Goal: Task Accomplishment & Management: Use online tool/utility

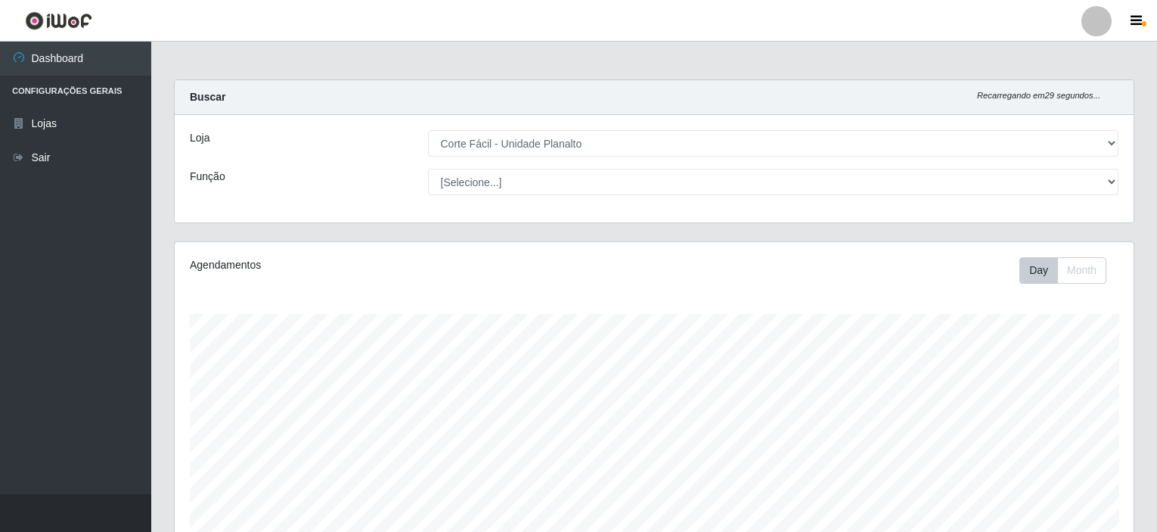
select select "202"
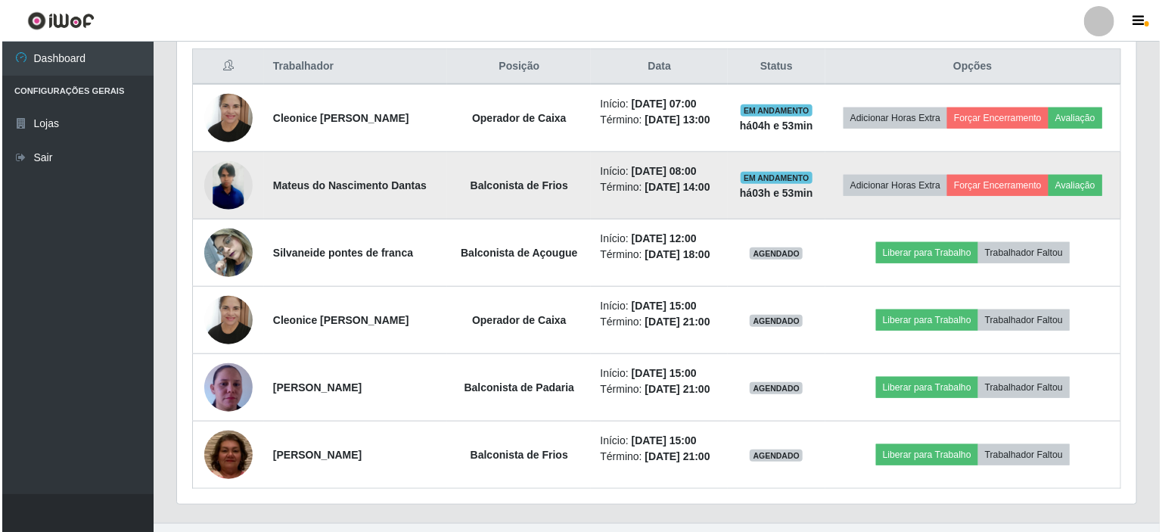
scroll to position [314, 959]
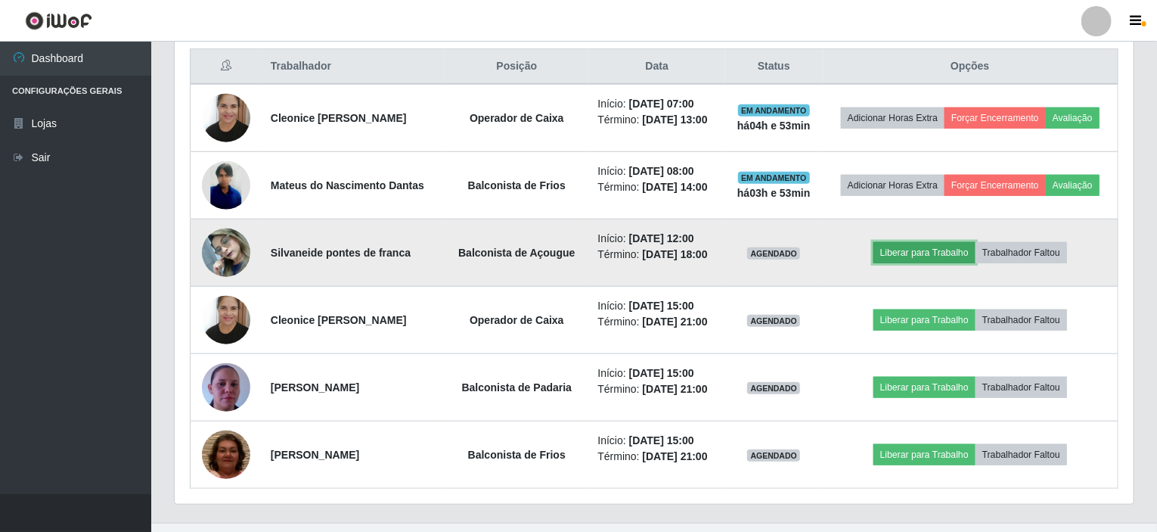
click at [929, 253] on button "Liberar para Trabalho" at bounding box center [925, 252] width 102 height 21
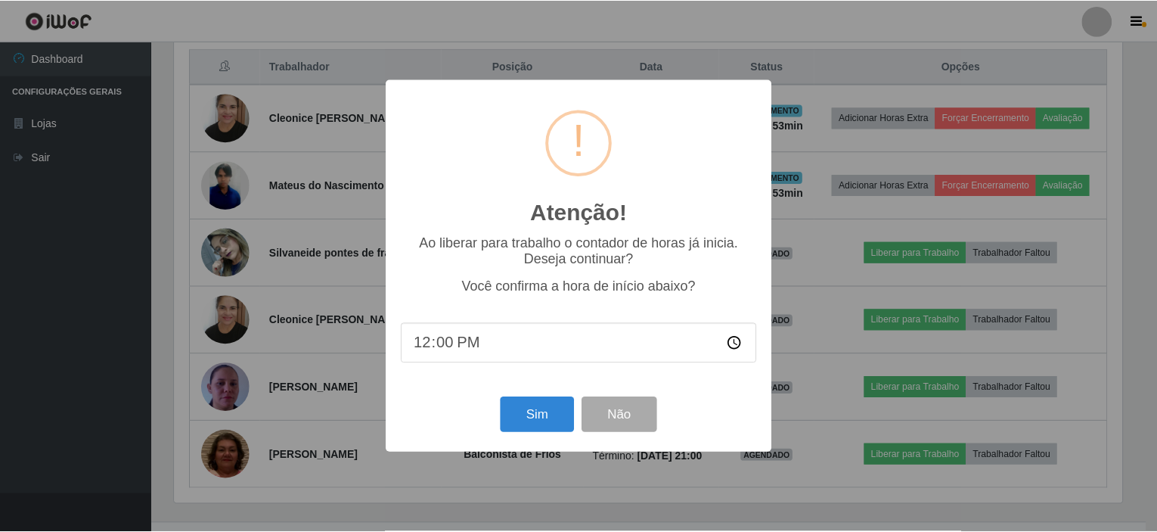
scroll to position [314, 953]
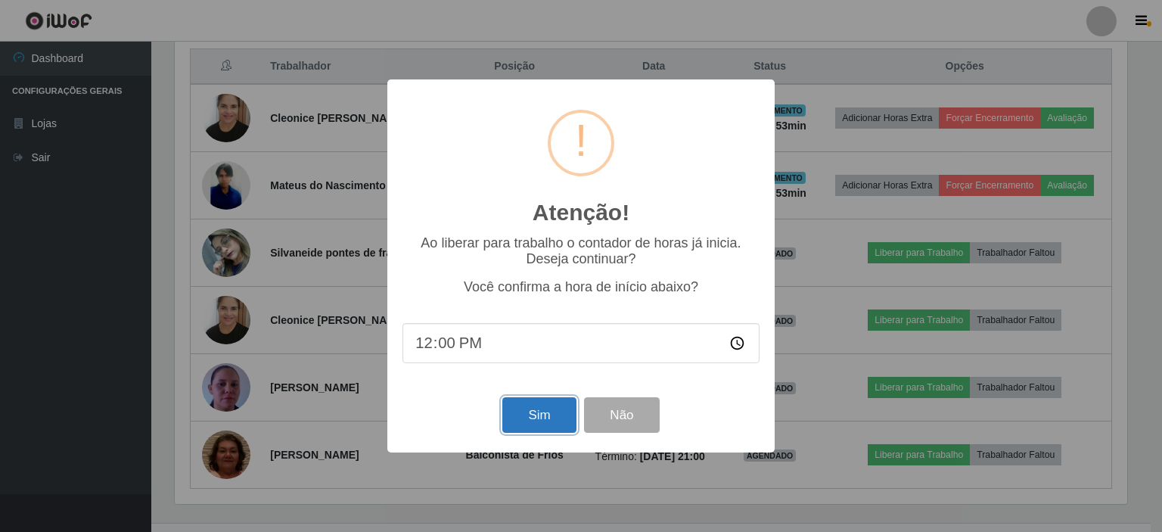
click at [536, 423] on button "Sim" at bounding box center [538, 415] width 73 height 36
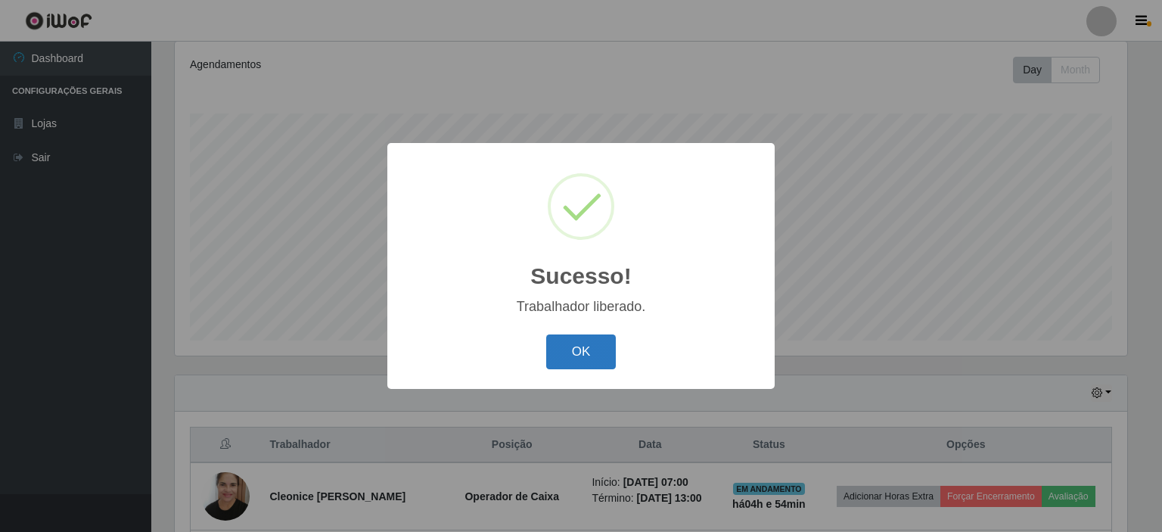
click at [588, 348] on button "OK" at bounding box center [581, 352] width 70 height 36
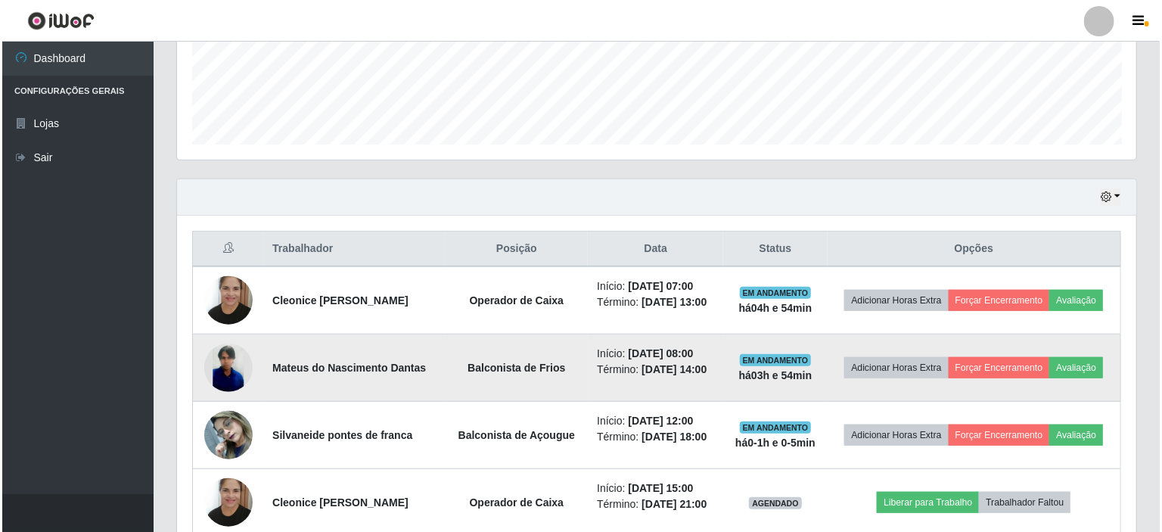
scroll to position [579, 0]
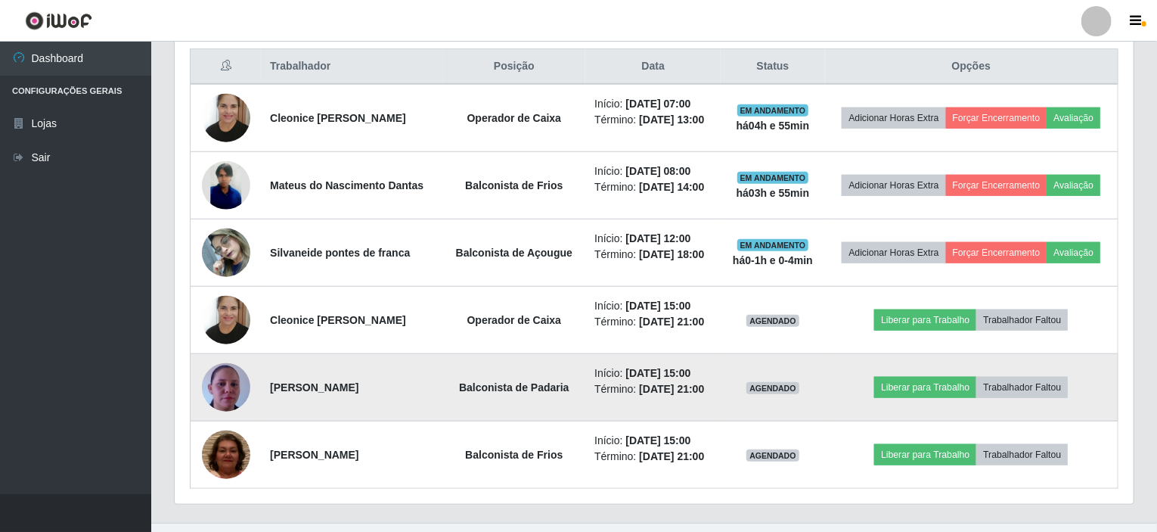
click at [844, 354] on td "Liberar para Trabalho Trabalhador Faltou" at bounding box center [971, 387] width 293 height 67
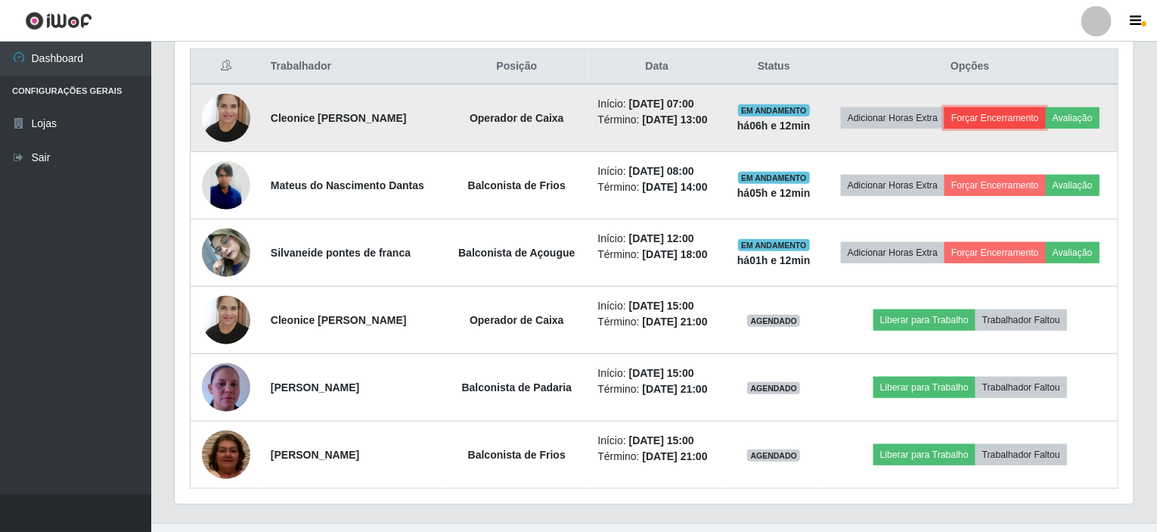
click at [1005, 122] on button "Forçar Encerramento" at bounding box center [995, 117] width 101 height 21
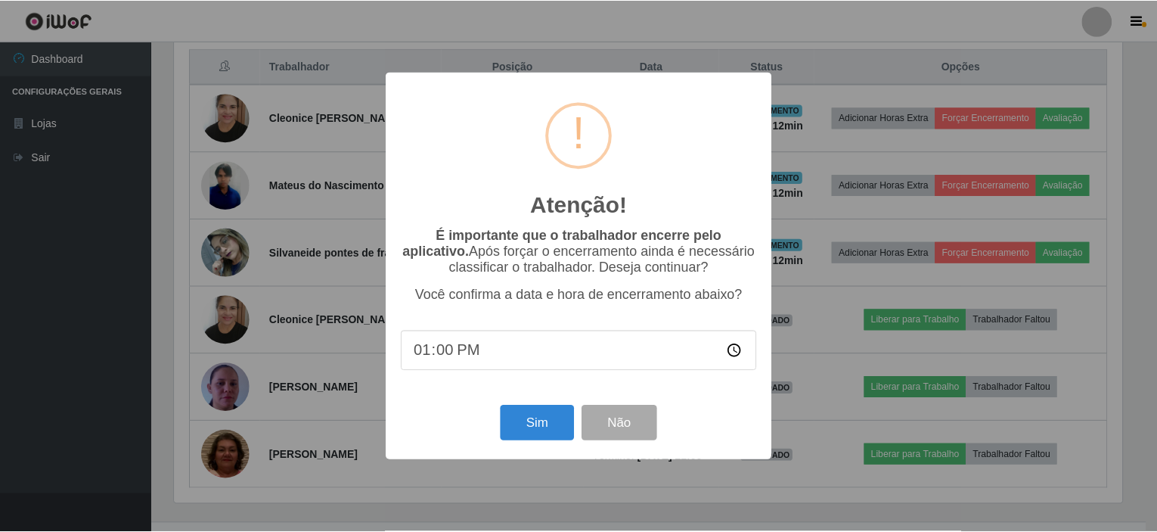
scroll to position [314, 953]
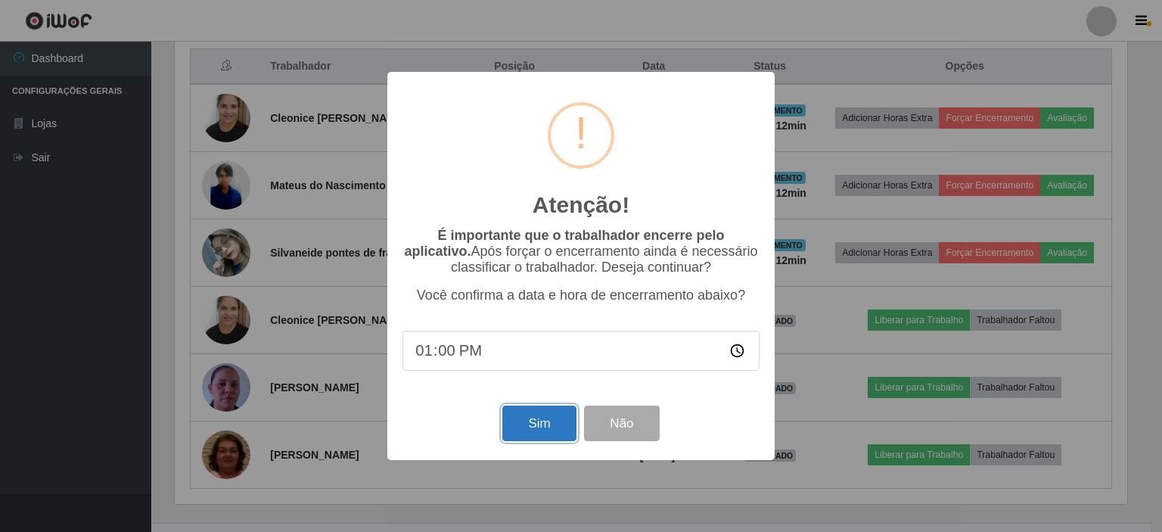
click at [548, 429] on button "Sim" at bounding box center [538, 423] width 73 height 36
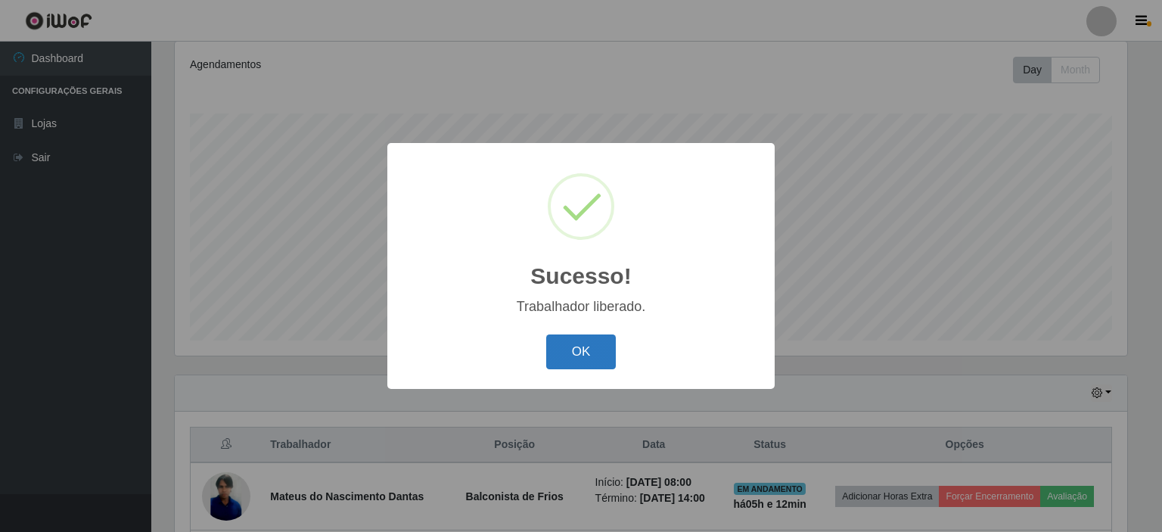
click at [563, 344] on button "OK" at bounding box center [581, 352] width 70 height 36
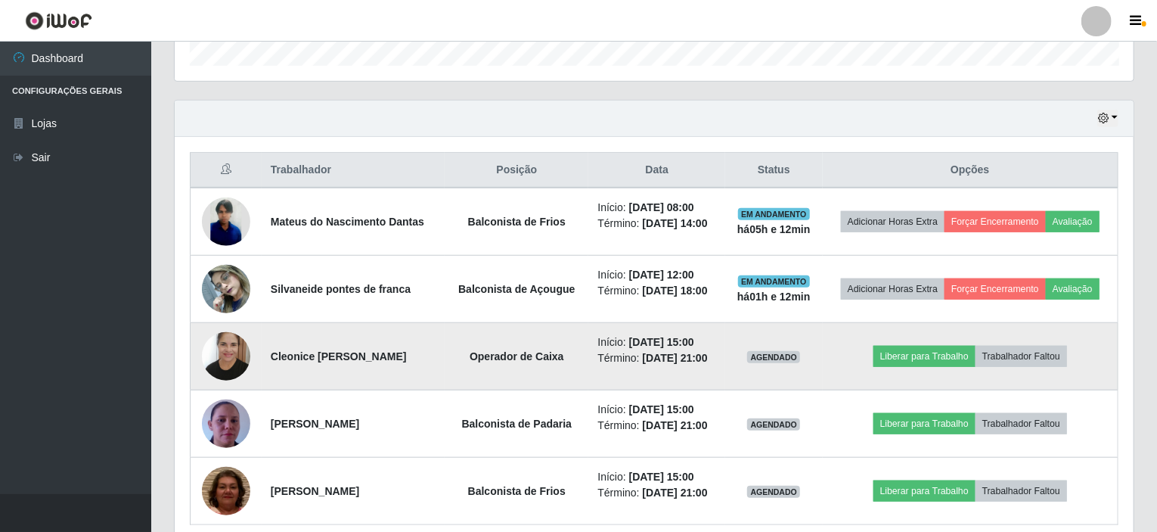
scroll to position [503, 0]
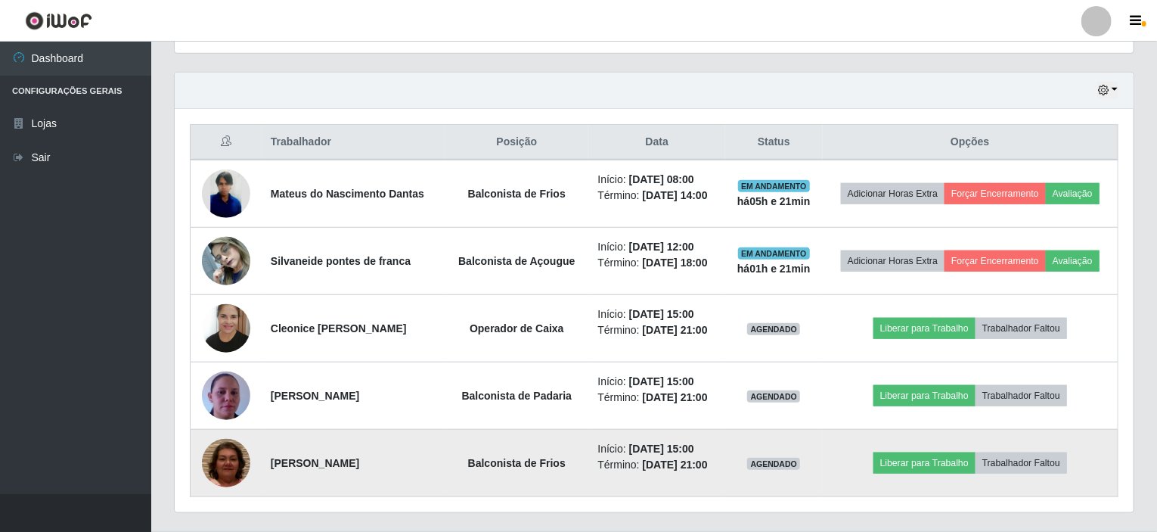
click at [231, 466] on img at bounding box center [226, 462] width 48 height 102
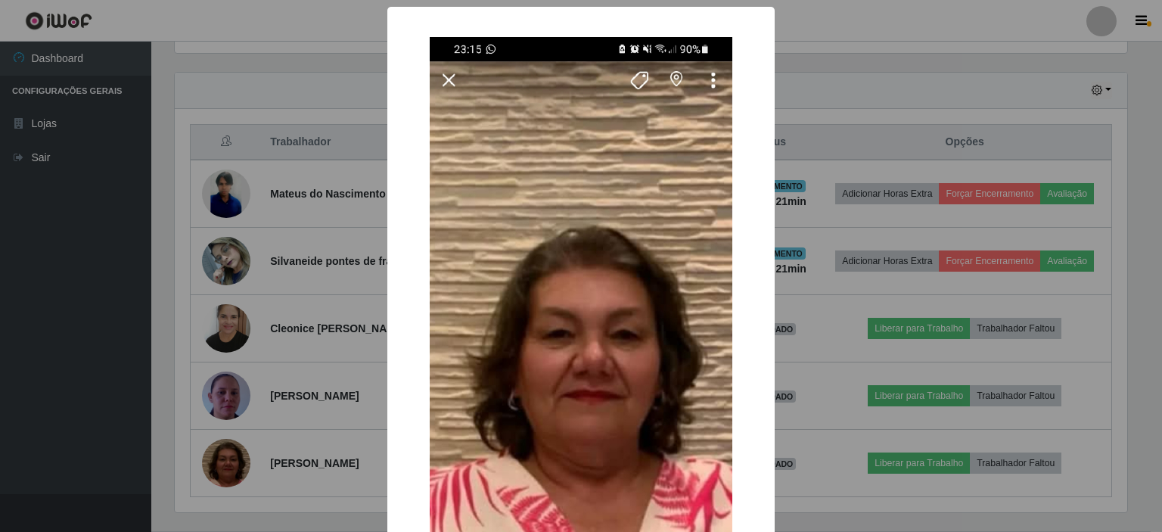
click at [446, 79] on img at bounding box center [581, 356] width 303 height 638
click at [361, 69] on div "× OK Cancel" at bounding box center [581, 266] width 1162 height 532
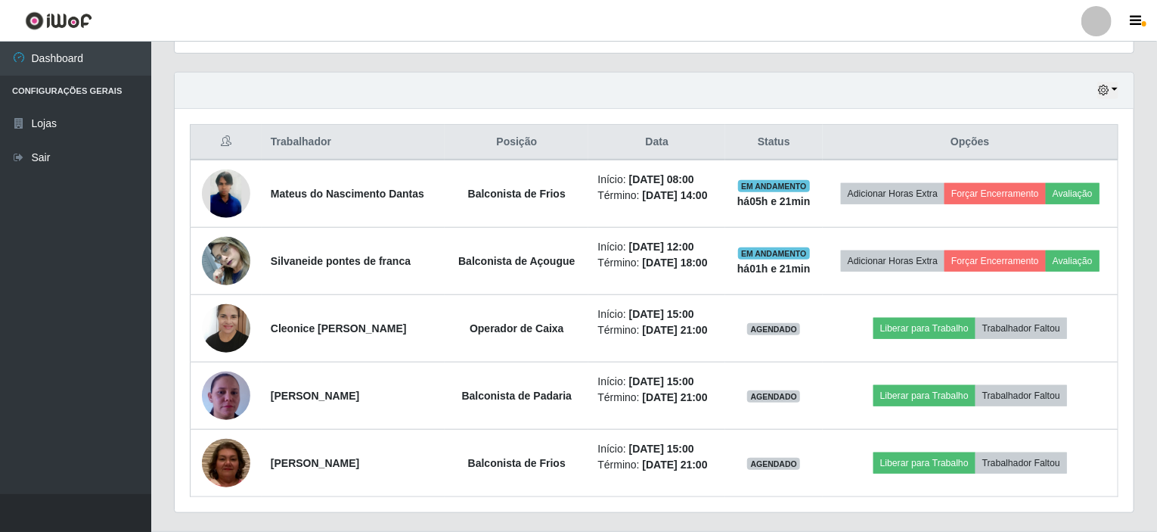
scroll to position [314, 959]
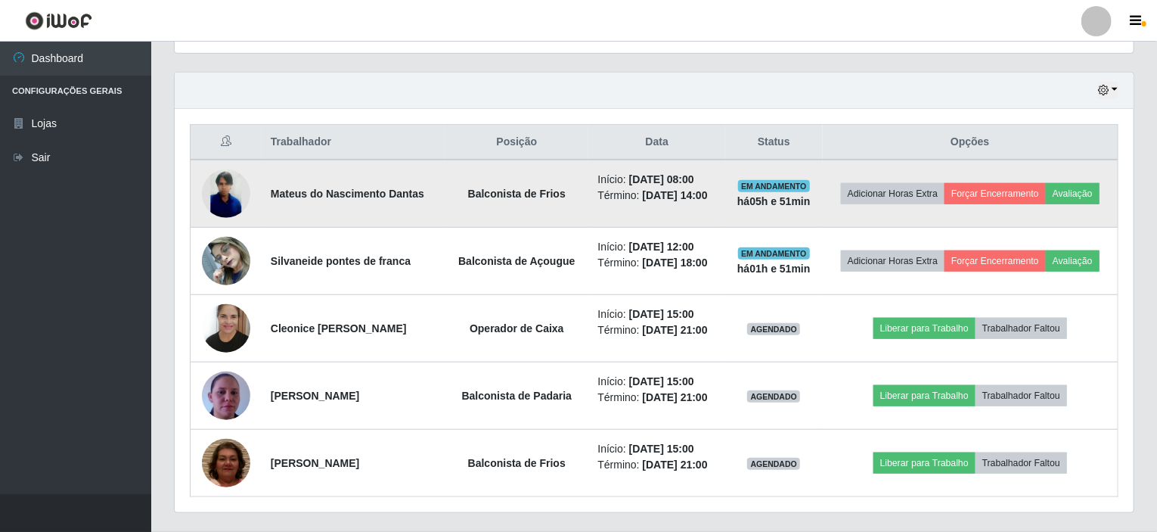
click at [216, 194] on img at bounding box center [226, 193] width 48 height 48
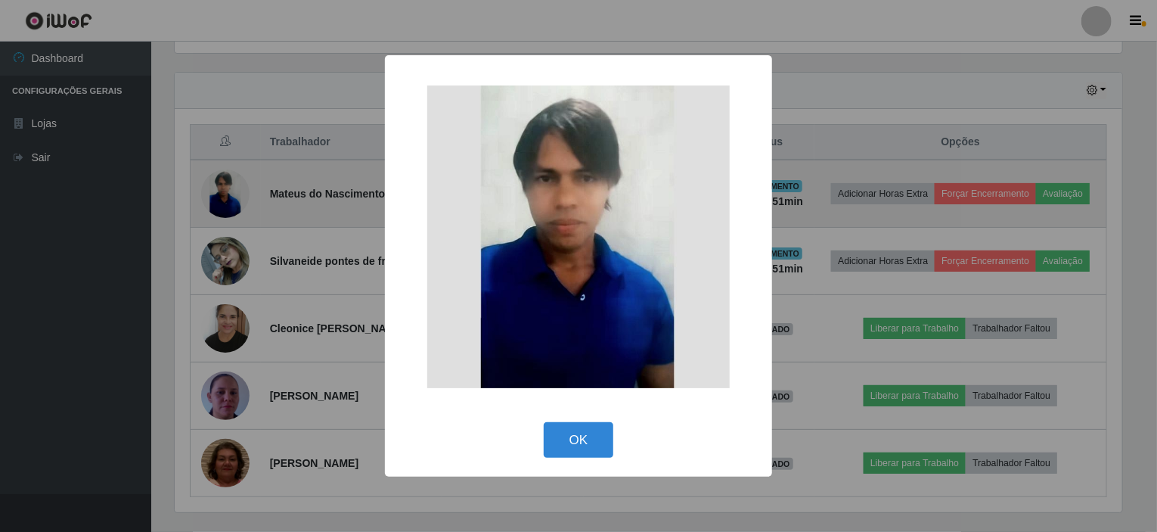
scroll to position [314, 953]
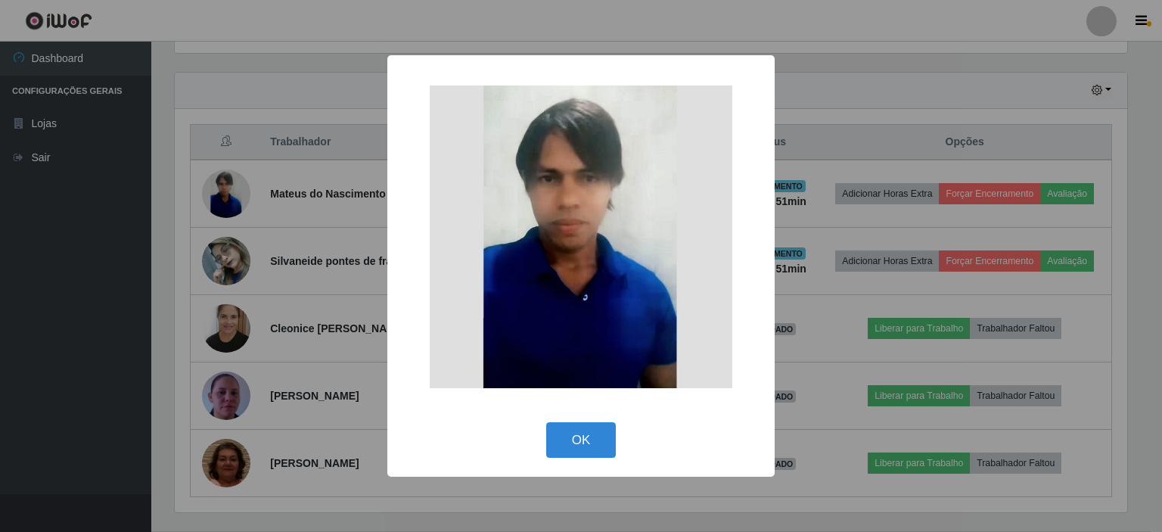
click at [247, 92] on div "× OK Cancel" at bounding box center [581, 266] width 1162 height 532
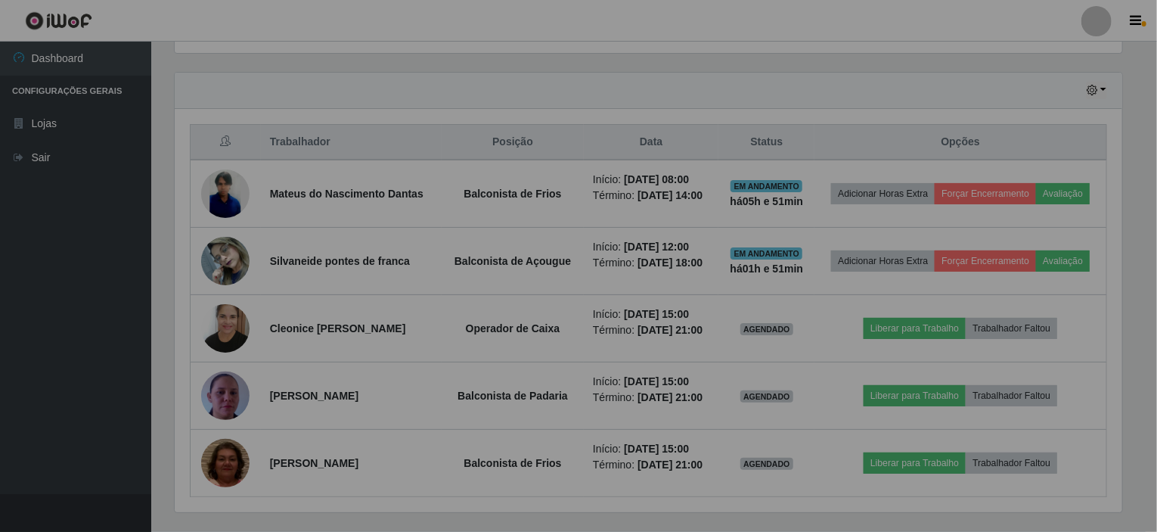
scroll to position [314, 959]
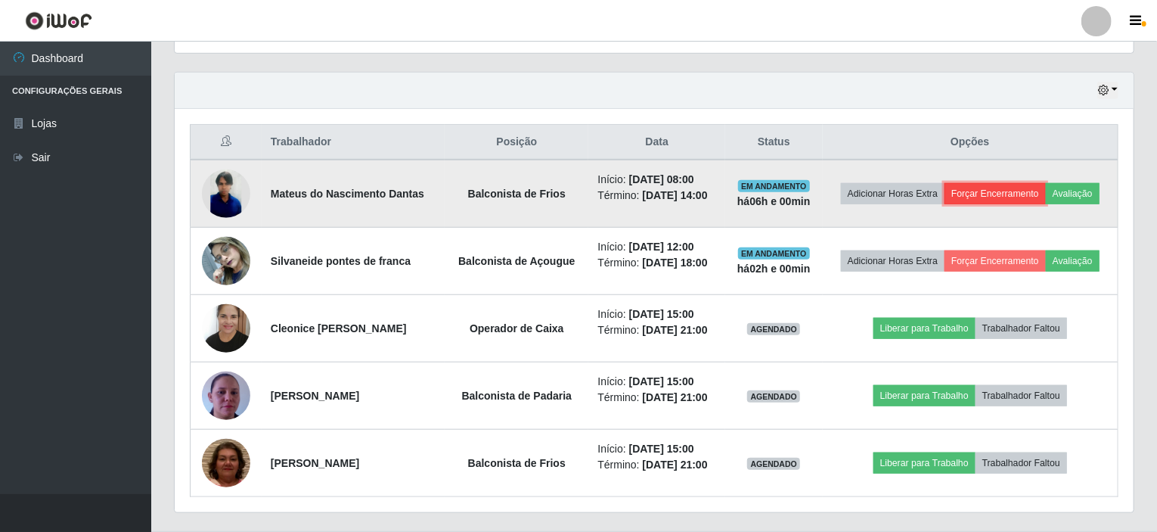
click at [984, 190] on button "Forçar Encerramento" at bounding box center [995, 193] width 101 height 21
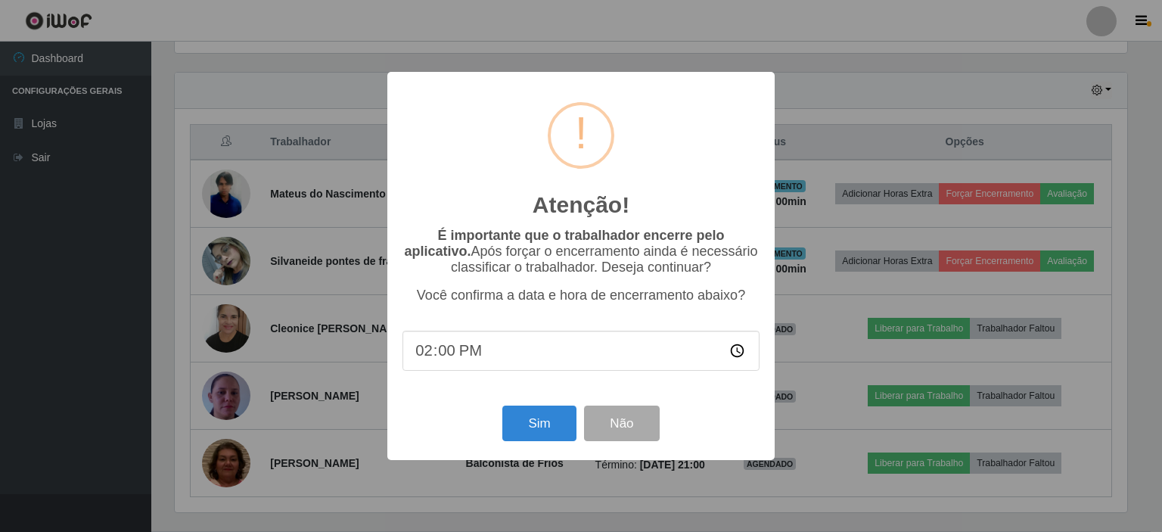
click at [531, 409] on div "Sim Não" at bounding box center [580, 423] width 357 height 43
click at [551, 426] on button "Sim" at bounding box center [538, 423] width 73 height 36
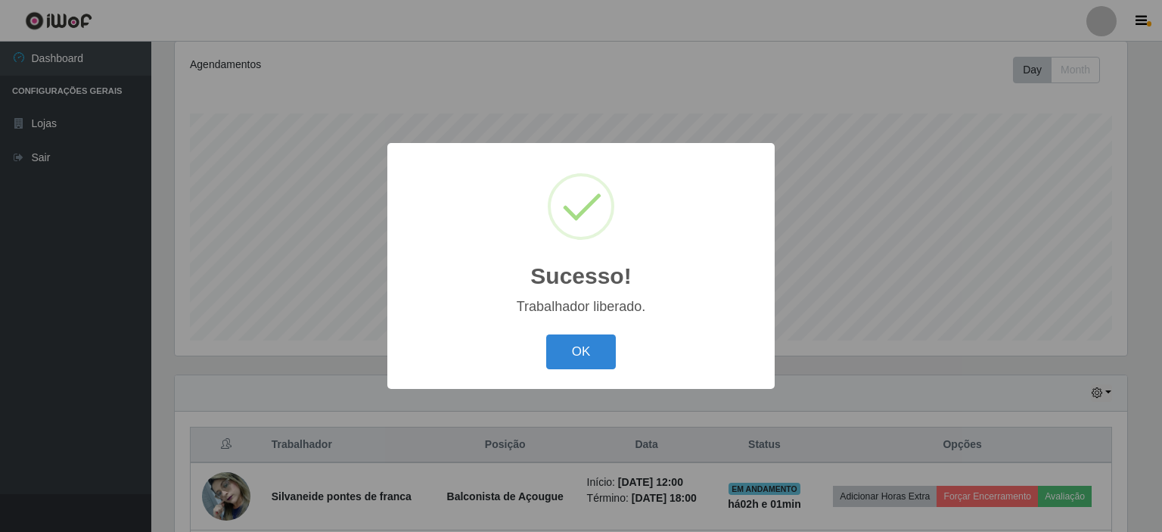
click at [616, 370] on div "OK Cancel" at bounding box center [580, 351] width 357 height 43
click at [608, 365] on button "OK" at bounding box center [581, 352] width 70 height 36
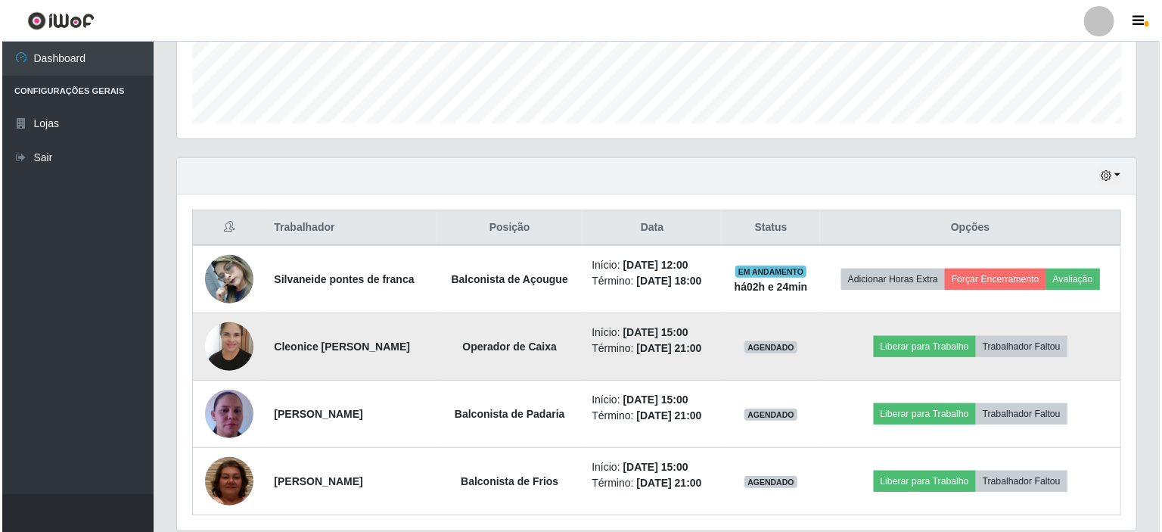
scroll to position [427, 0]
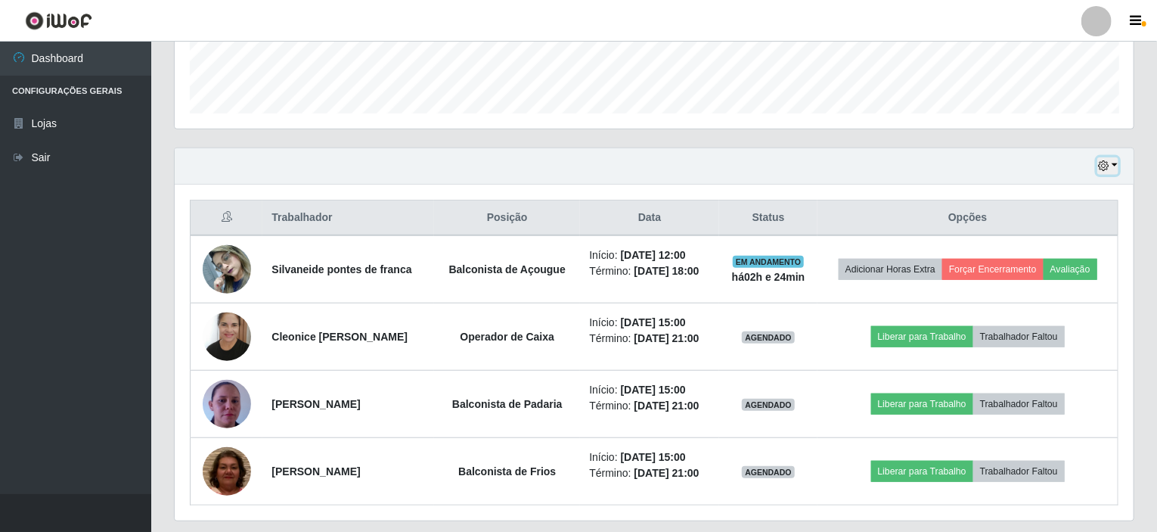
click at [1117, 160] on button "button" at bounding box center [1108, 165] width 21 height 17
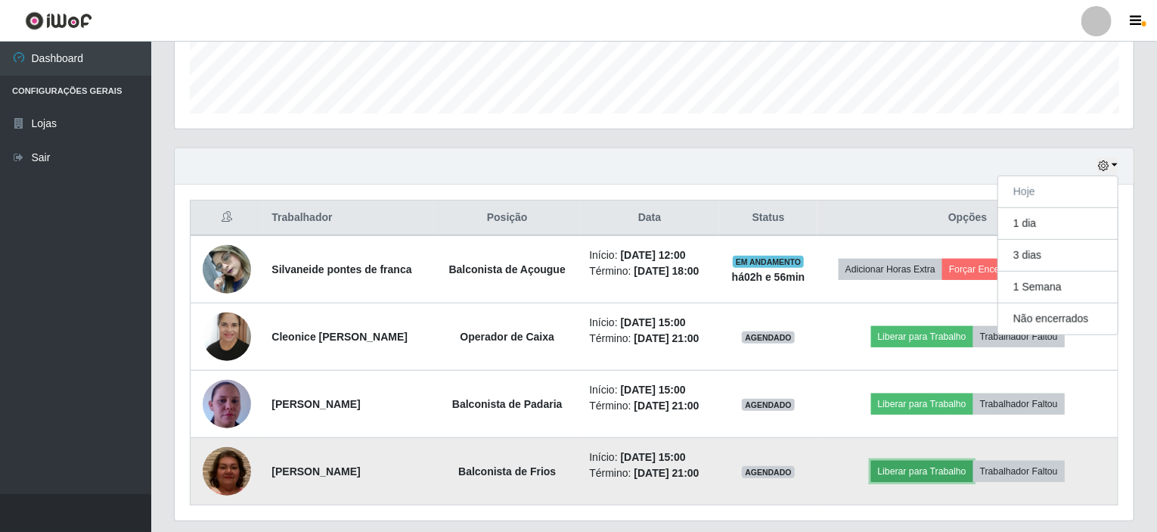
click at [929, 461] on button "Liberar para Trabalho" at bounding box center [922, 471] width 102 height 21
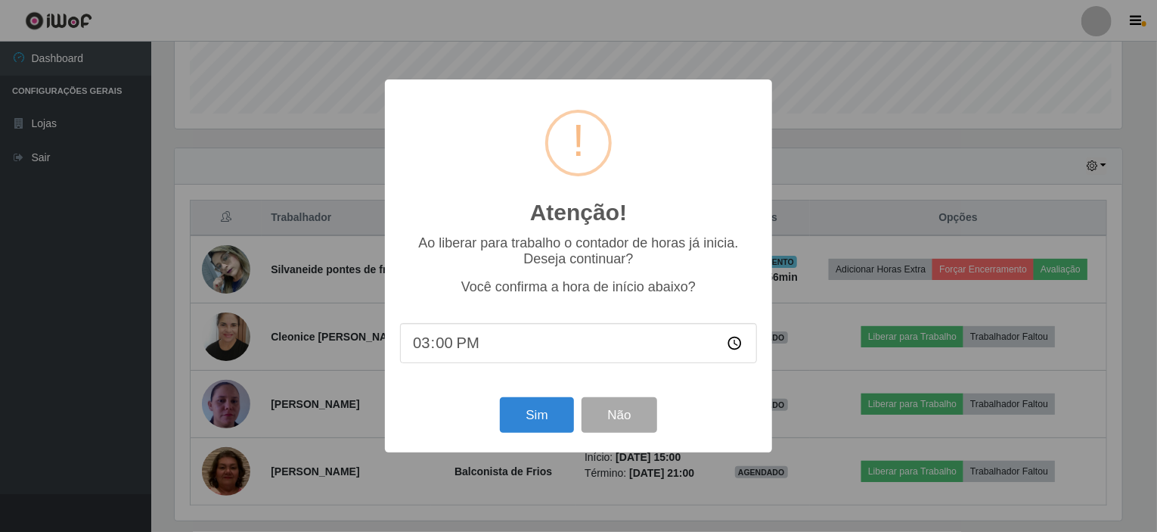
scroll to position [314, 953]
click at [543, 417] on button "Sim" at bounding box center [538, 415] width 73 height 36
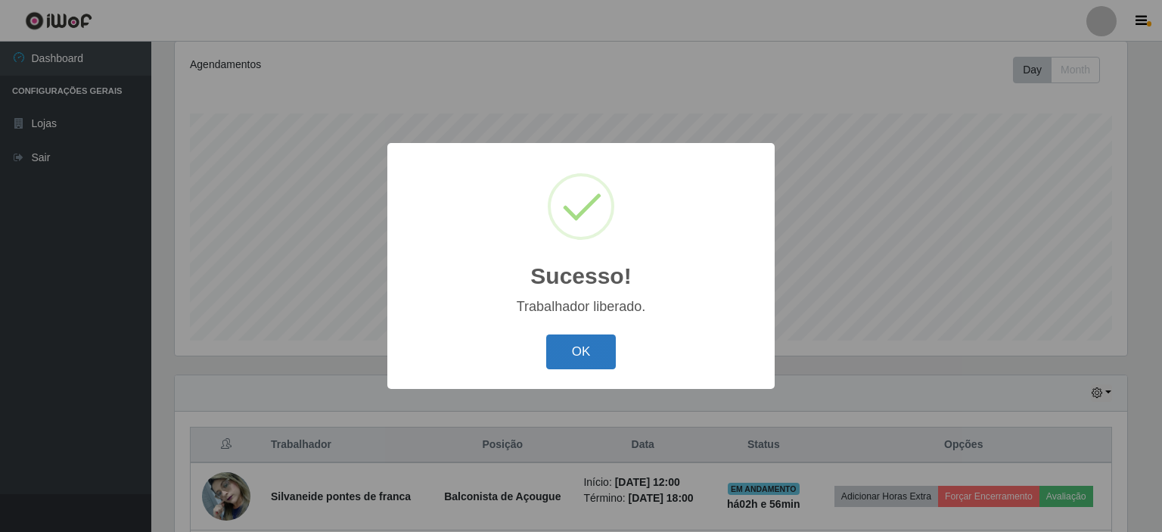
click at [602, 338] on button "OK" at bounding box center [581, 352] width 70 height 36
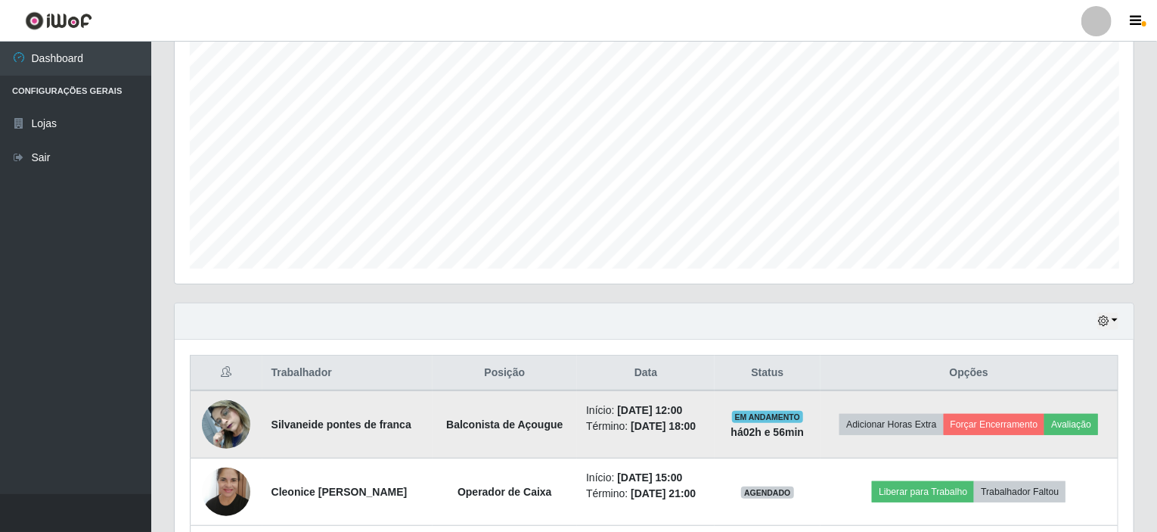
scroll to position [352, 0]
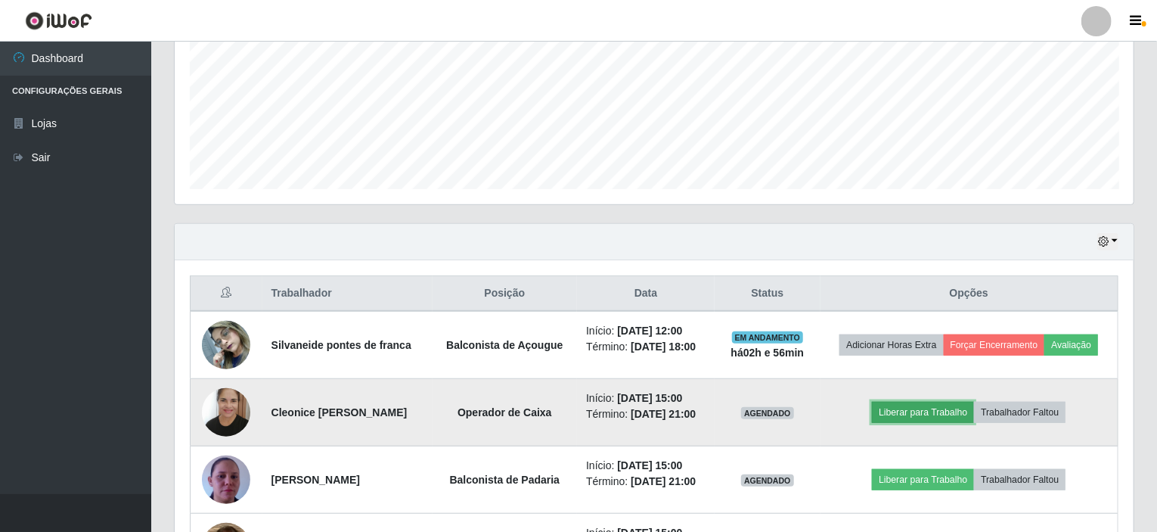
click at [917, 411] on button "Liberar para Trabalho" at bounding box center [923, 412] width 102 height 21
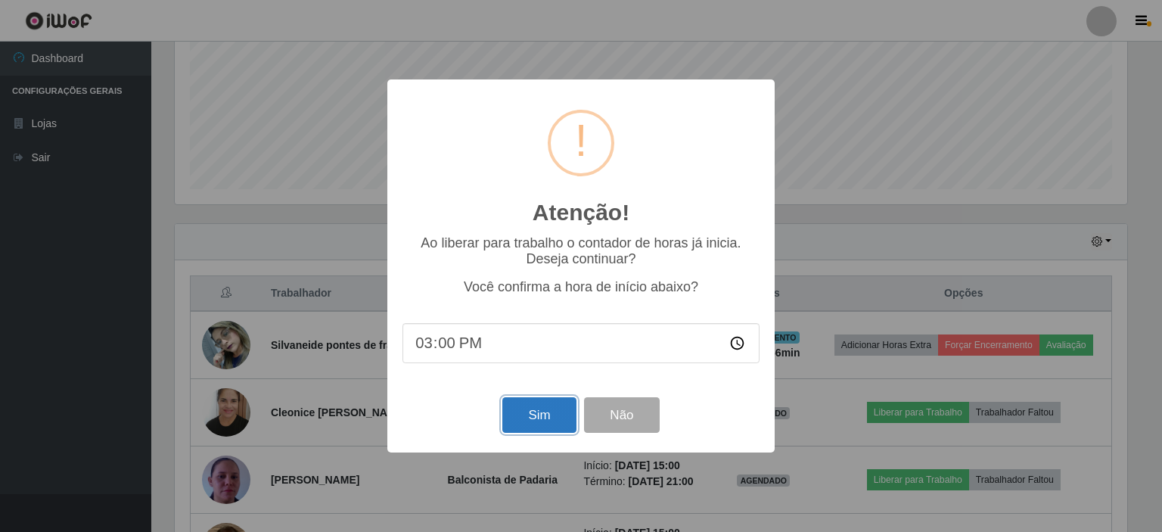
click at [520, 424] on button "Sim" at bounding box center [538, 415] width 73 height 36
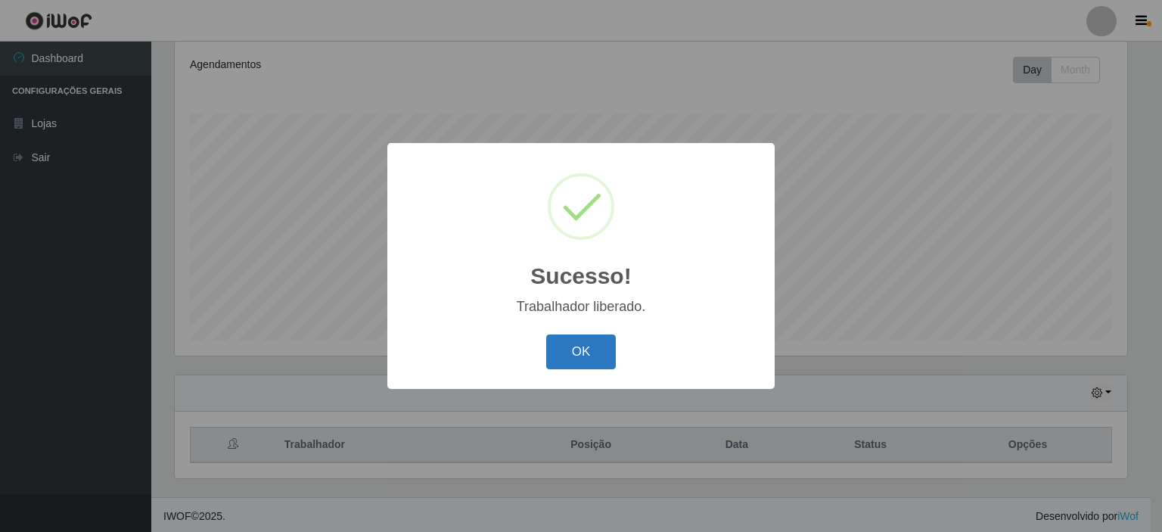
click at [574, 354] on button "OK" at bounding box center [581, 352] width 70 height 36
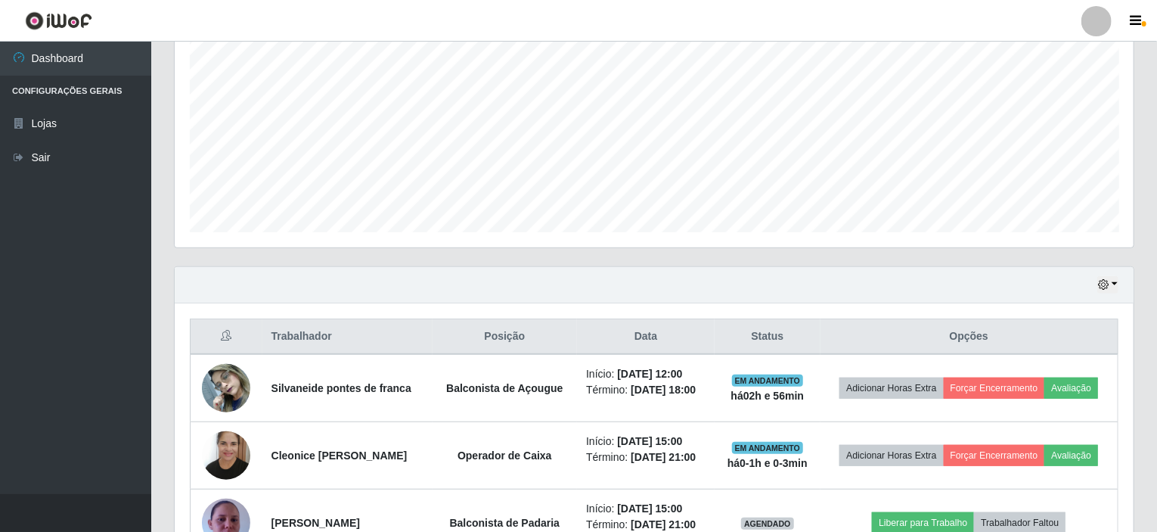
scroll to position [427, 0]
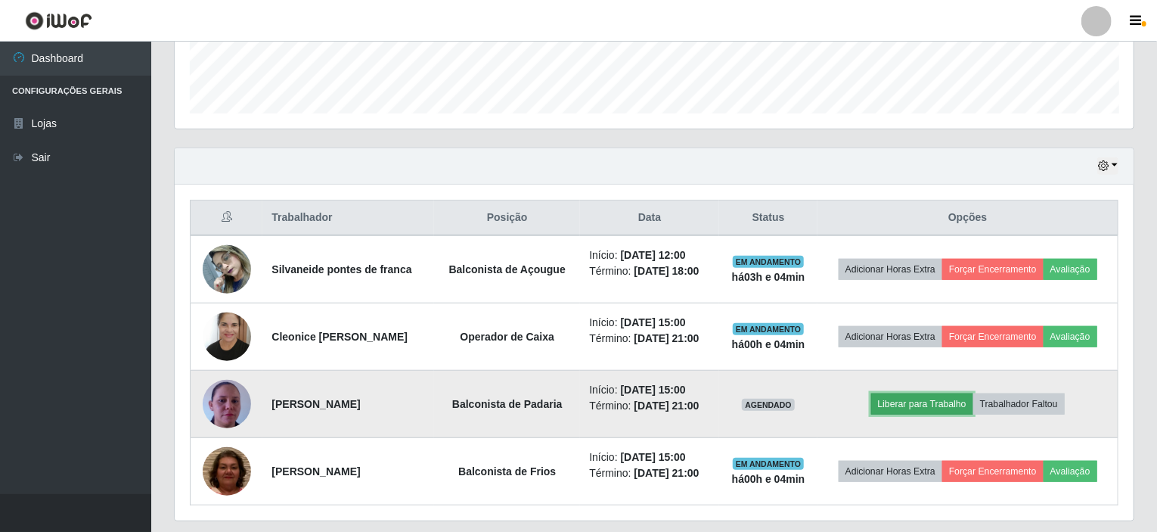
click at [917, 404] on button "Liberar para Trabalho" at bounding box center [922, 403] width 102 height 21
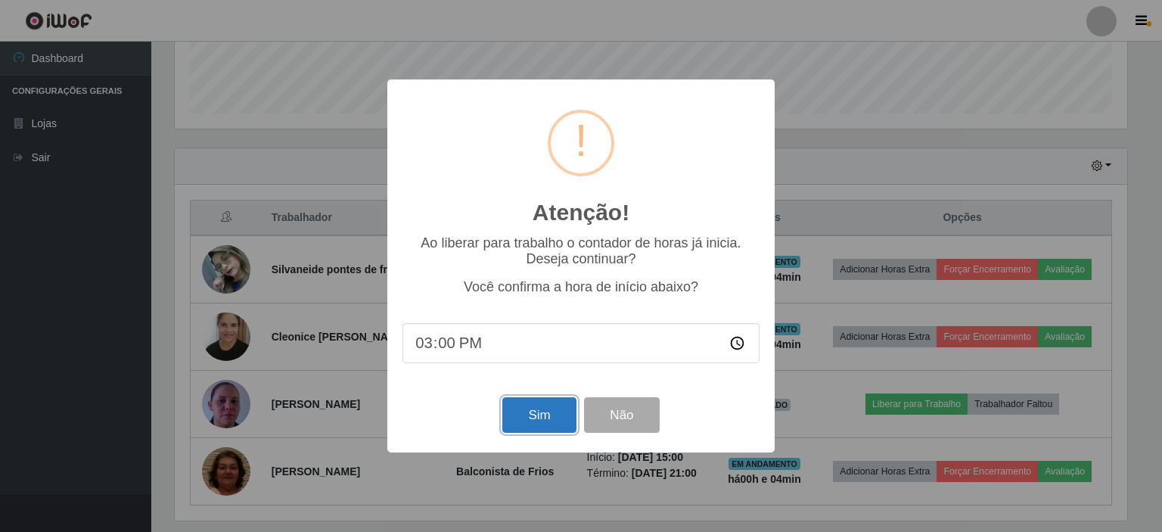
click at [541, 427] on button "Sim" at bounding box center [538, 415] width 73 height 36
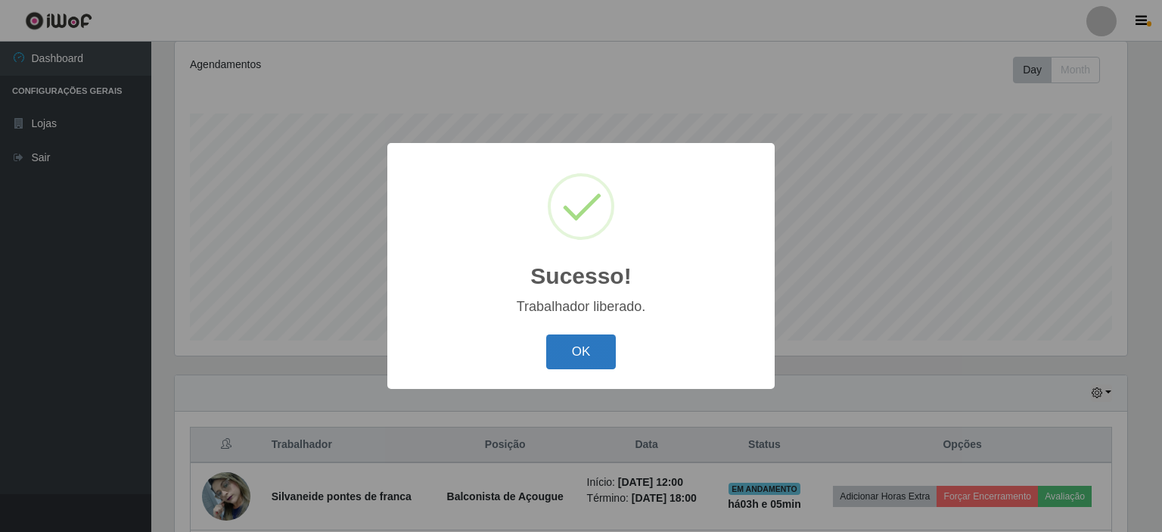
click at [573, 345] on button "OK" at bounding box center [581, 352] width 70 height 36
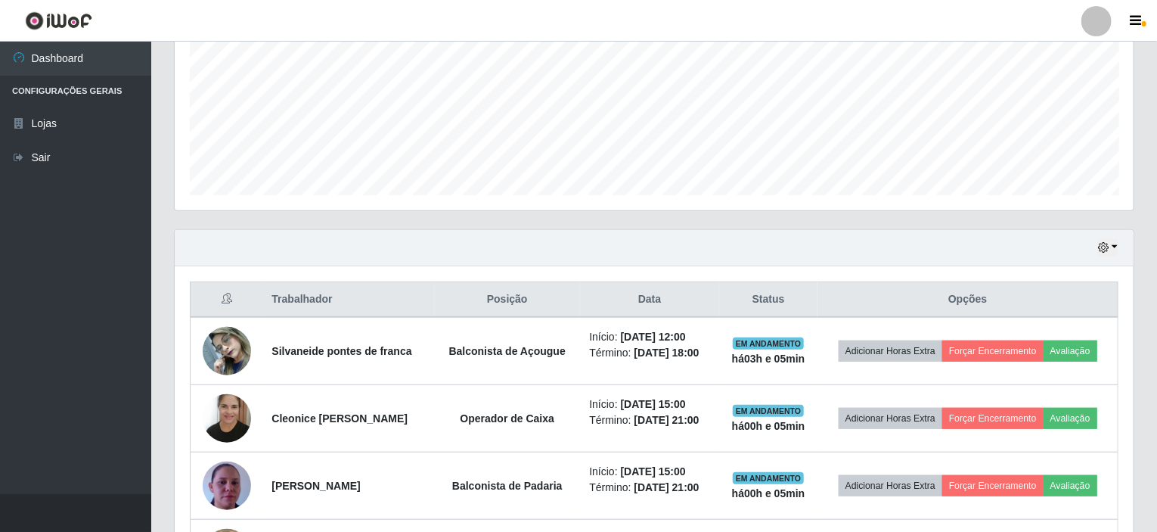
scroll to position [427, 0]
